Goal: Task Accomplishment & Management: Use online tool/utility

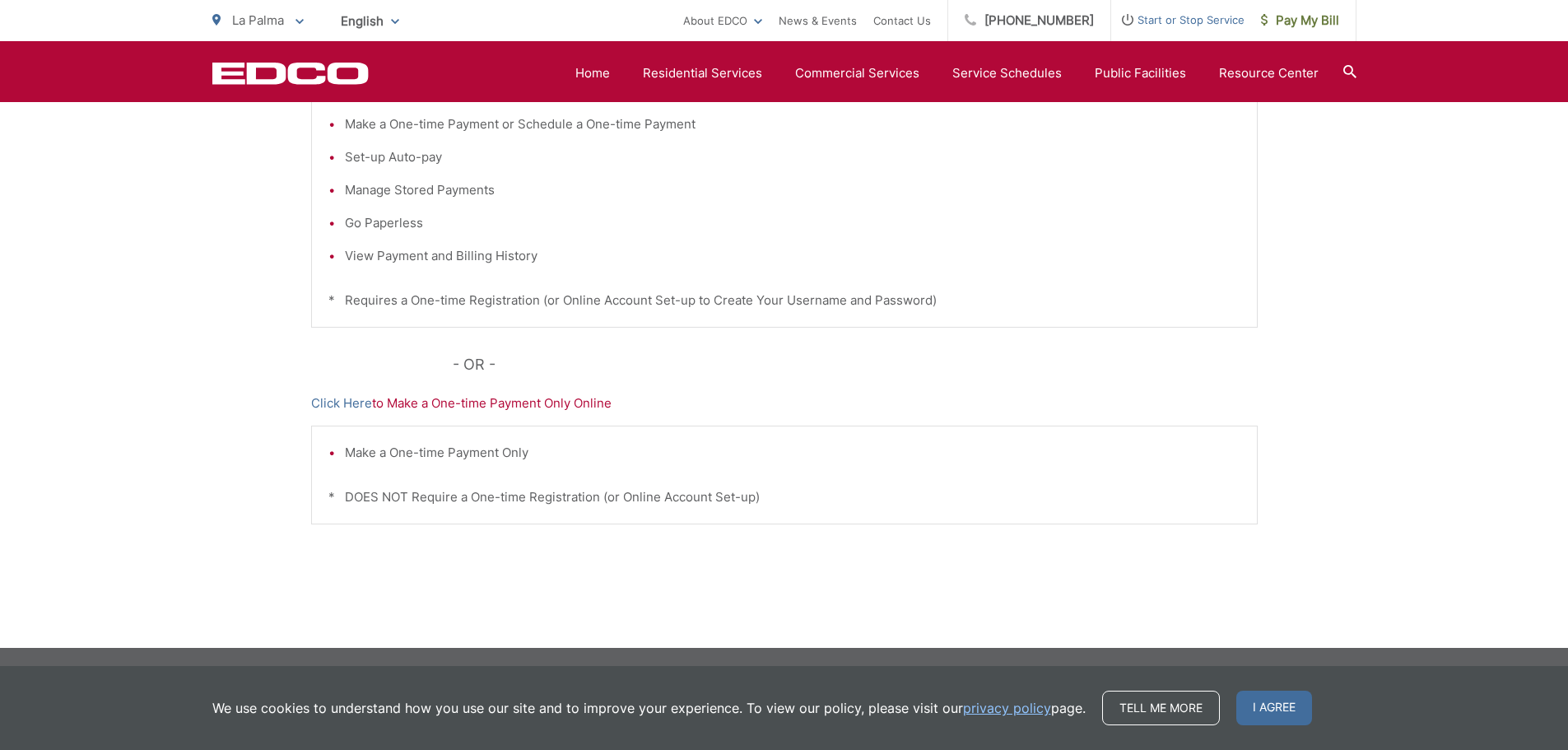
scroll to position [339, 0]
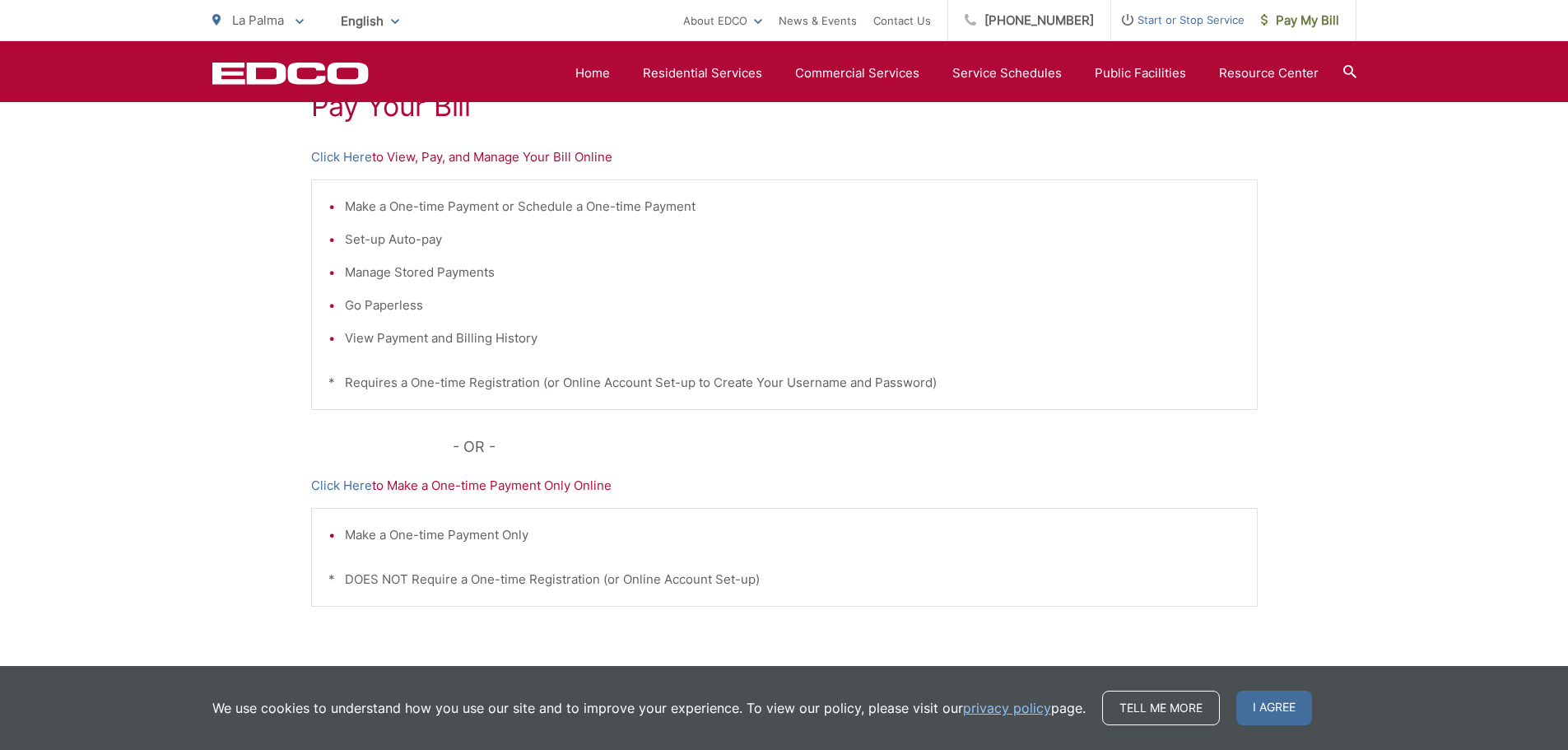
click at [390, 157] on p "Click Here to View, Pay, and Manage Your Bill Online" at bounding box center [785, 158] width 947 height 20
click at [332, 158] on link "Click Here" at bounding box center [342, 158] width 61 height 20
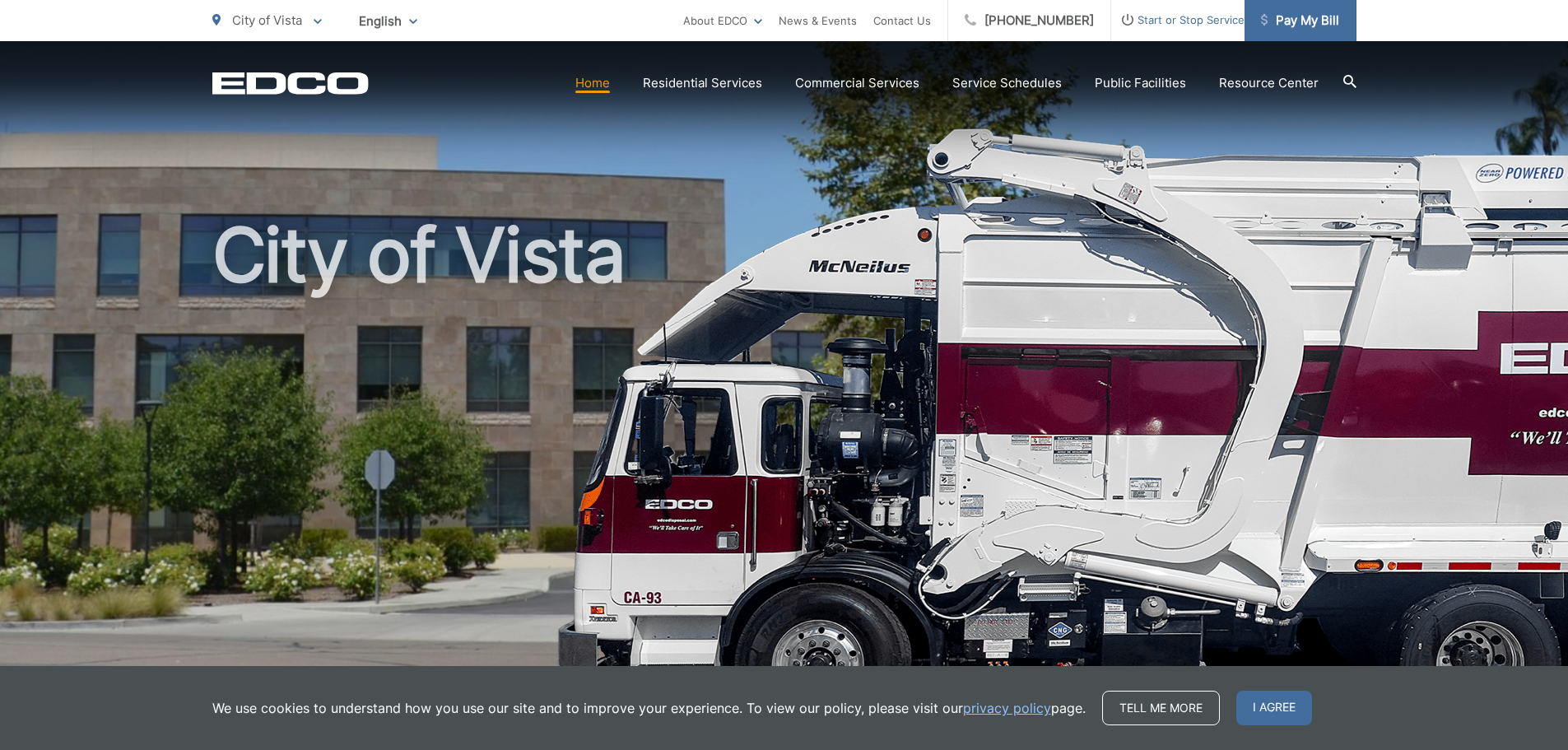
click at [1310, 25] on span "Pay My Bill" at bounding box center [1300, 21] width 78 height 20
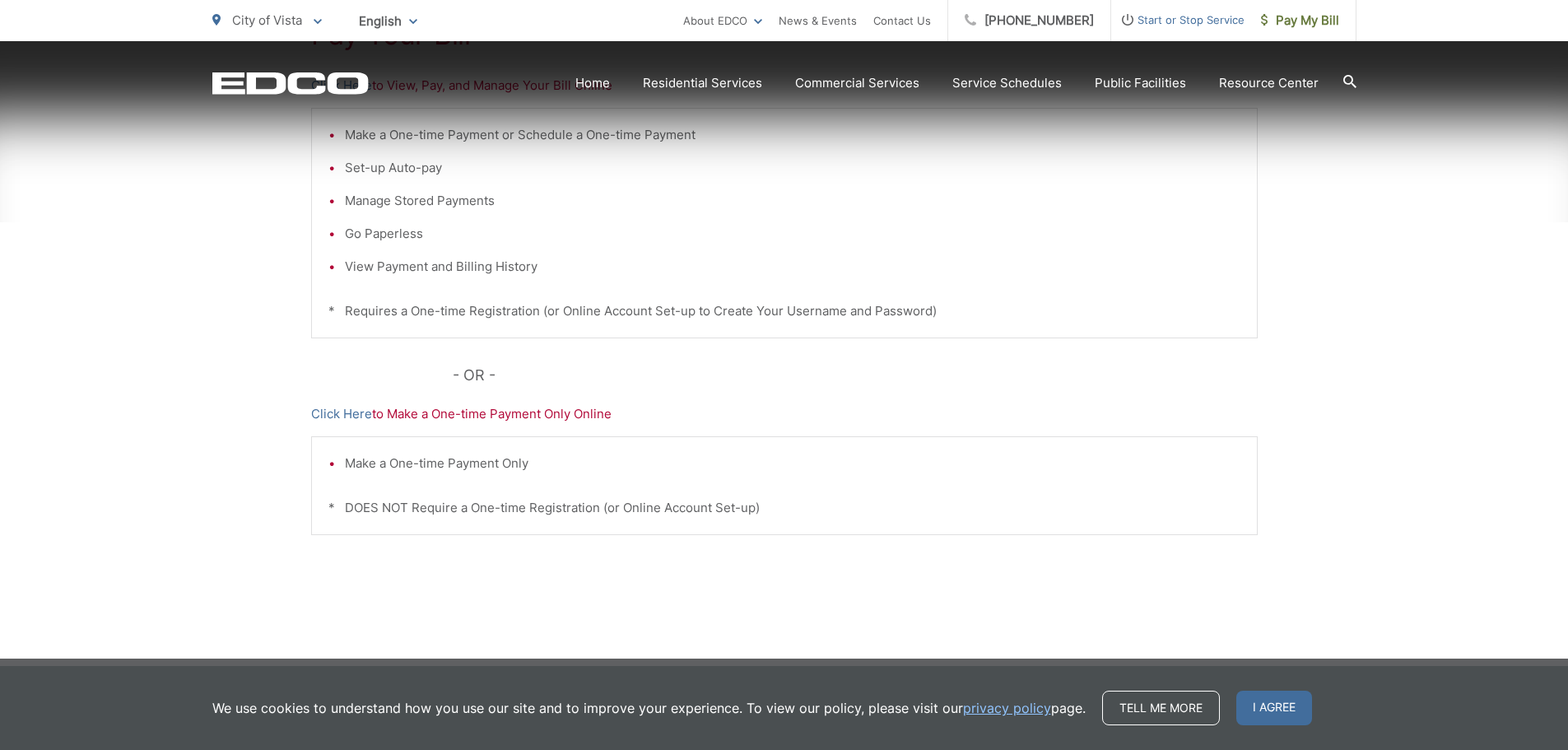
scroll to position [411, 0]
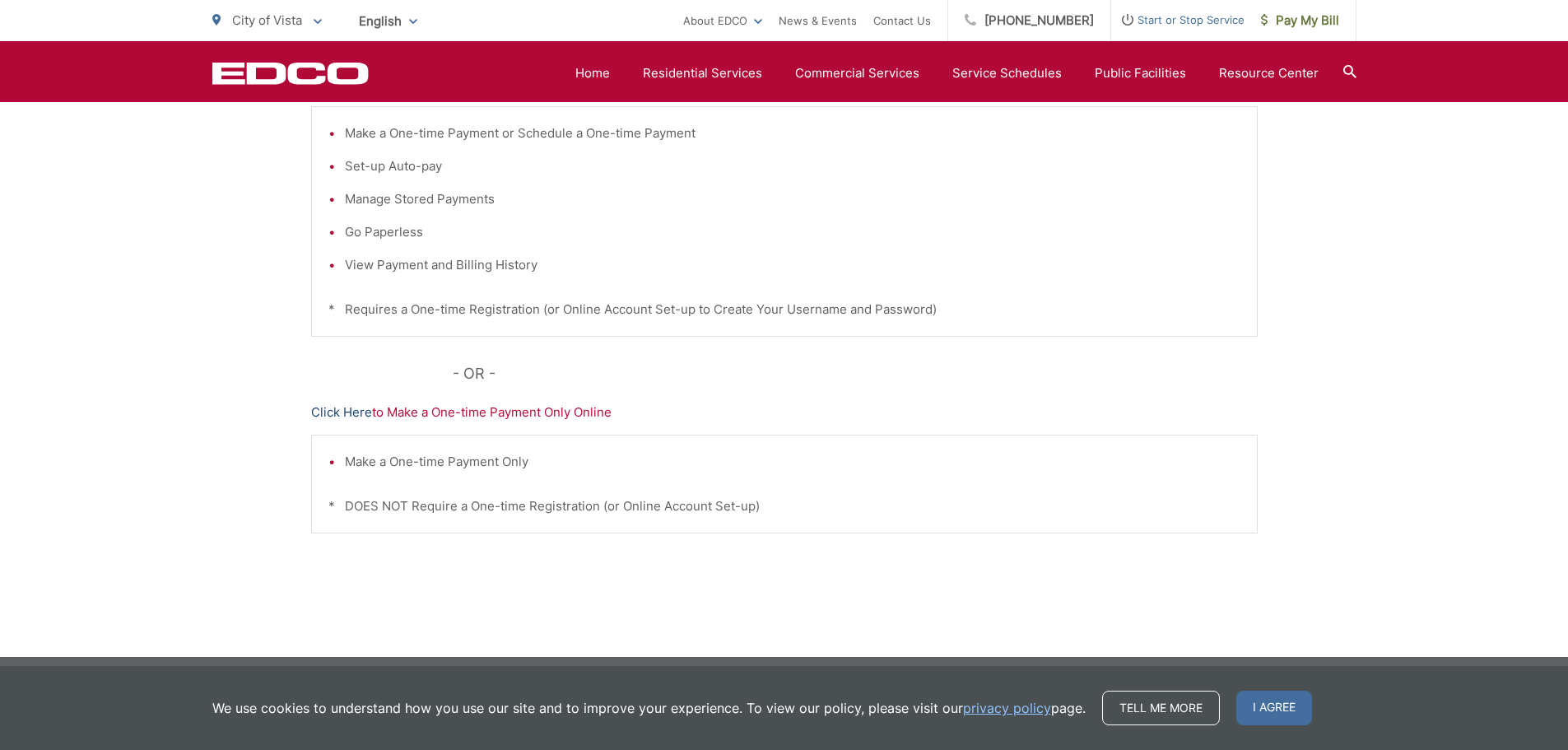
click at [337, 409] on link "Click Here" at bounding box center [342, 412] width 61 height 20
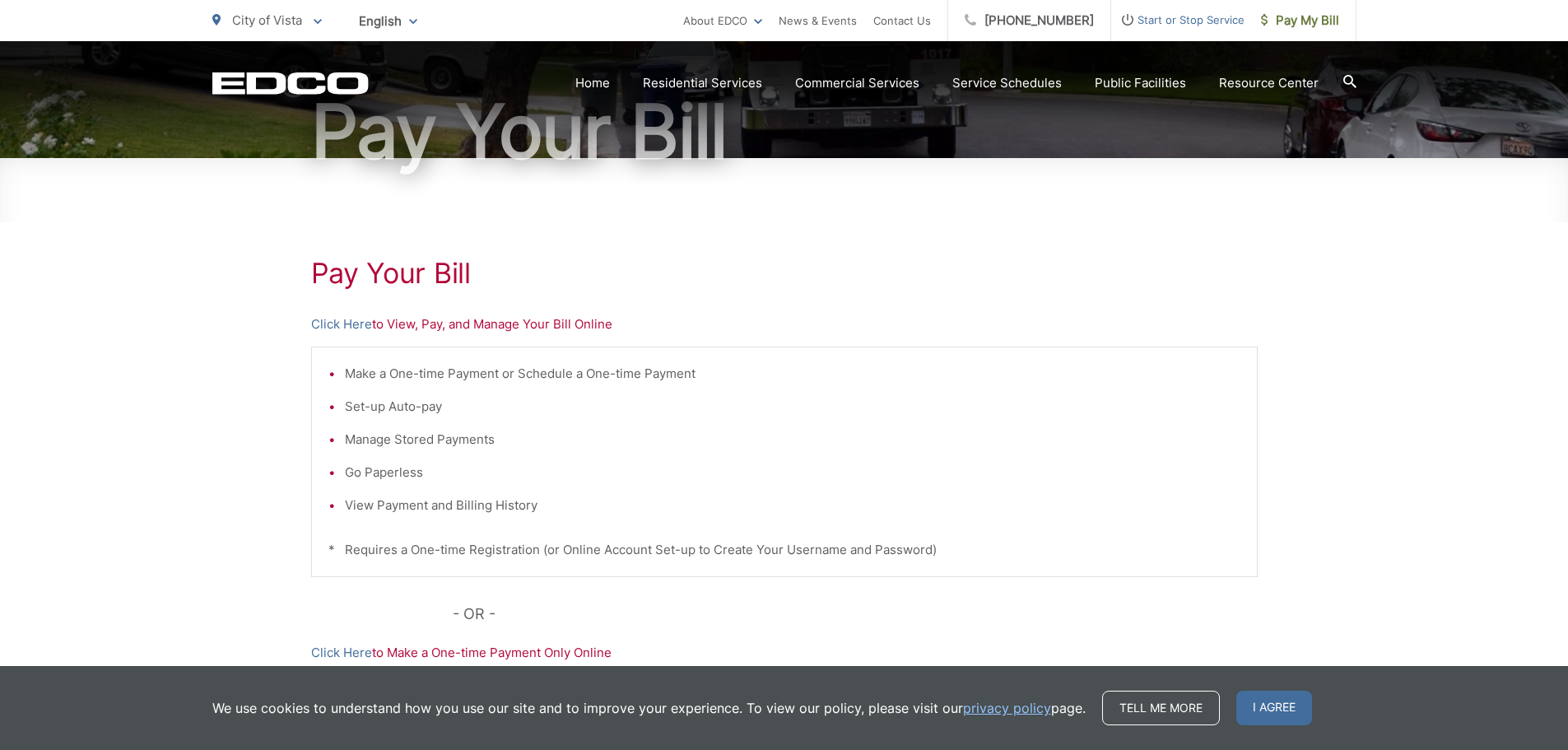
scroll to position [165, 0]
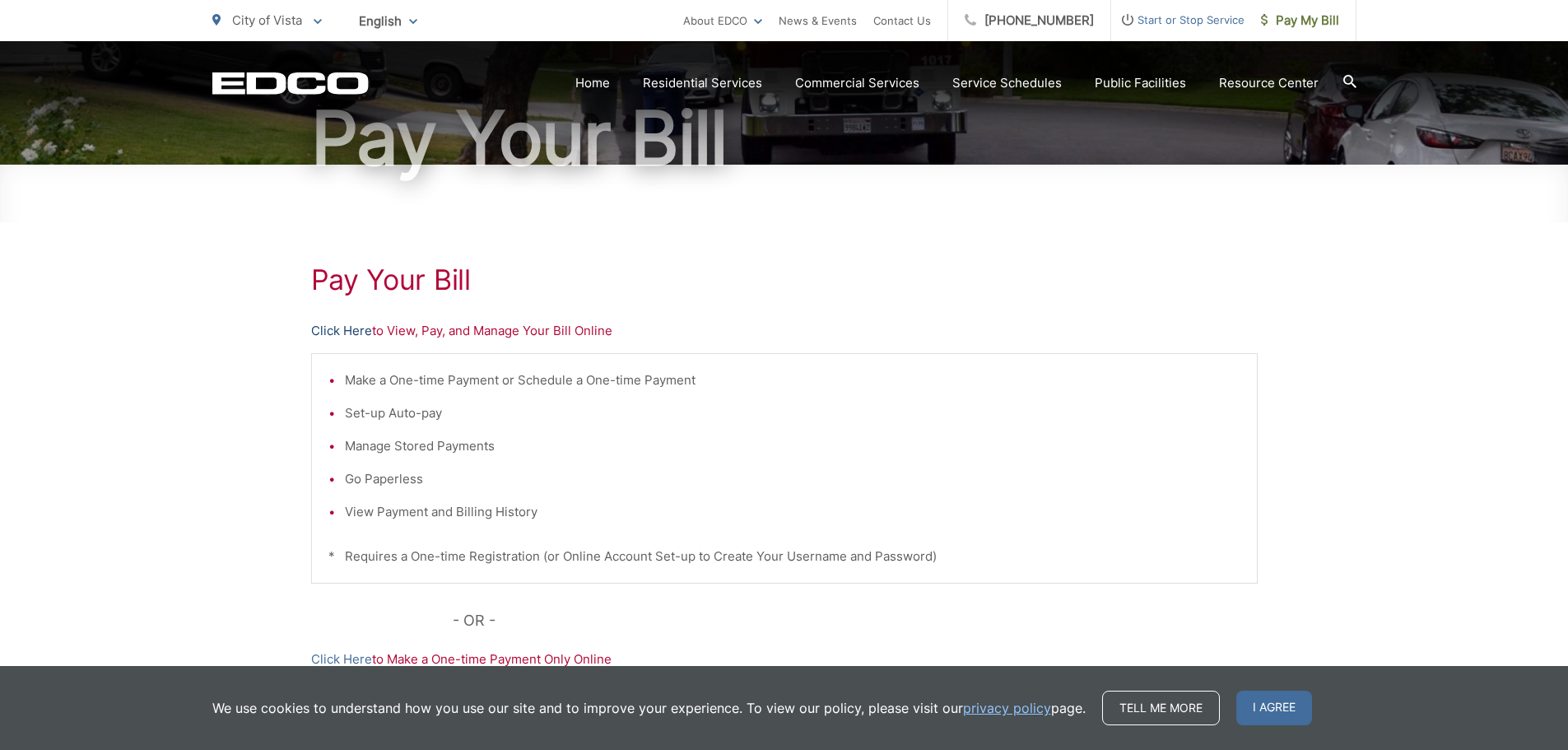
click at [351, 330] on link "Click Here" at bounding box center [342, 331] width 61 height 20
